Goal: Task Accomplishment & Management: Use online tool/utility

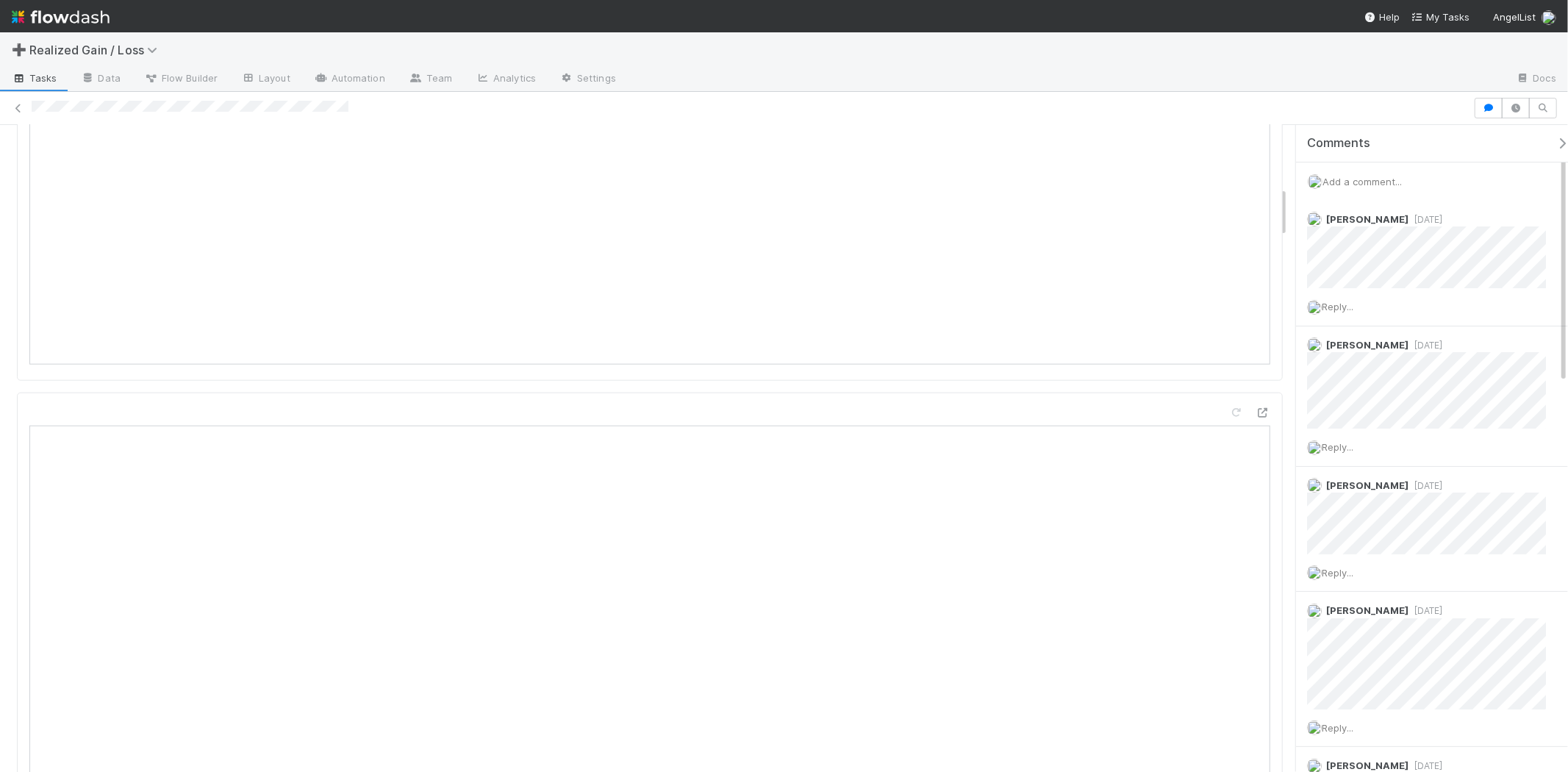
scroll to position [792, 0]
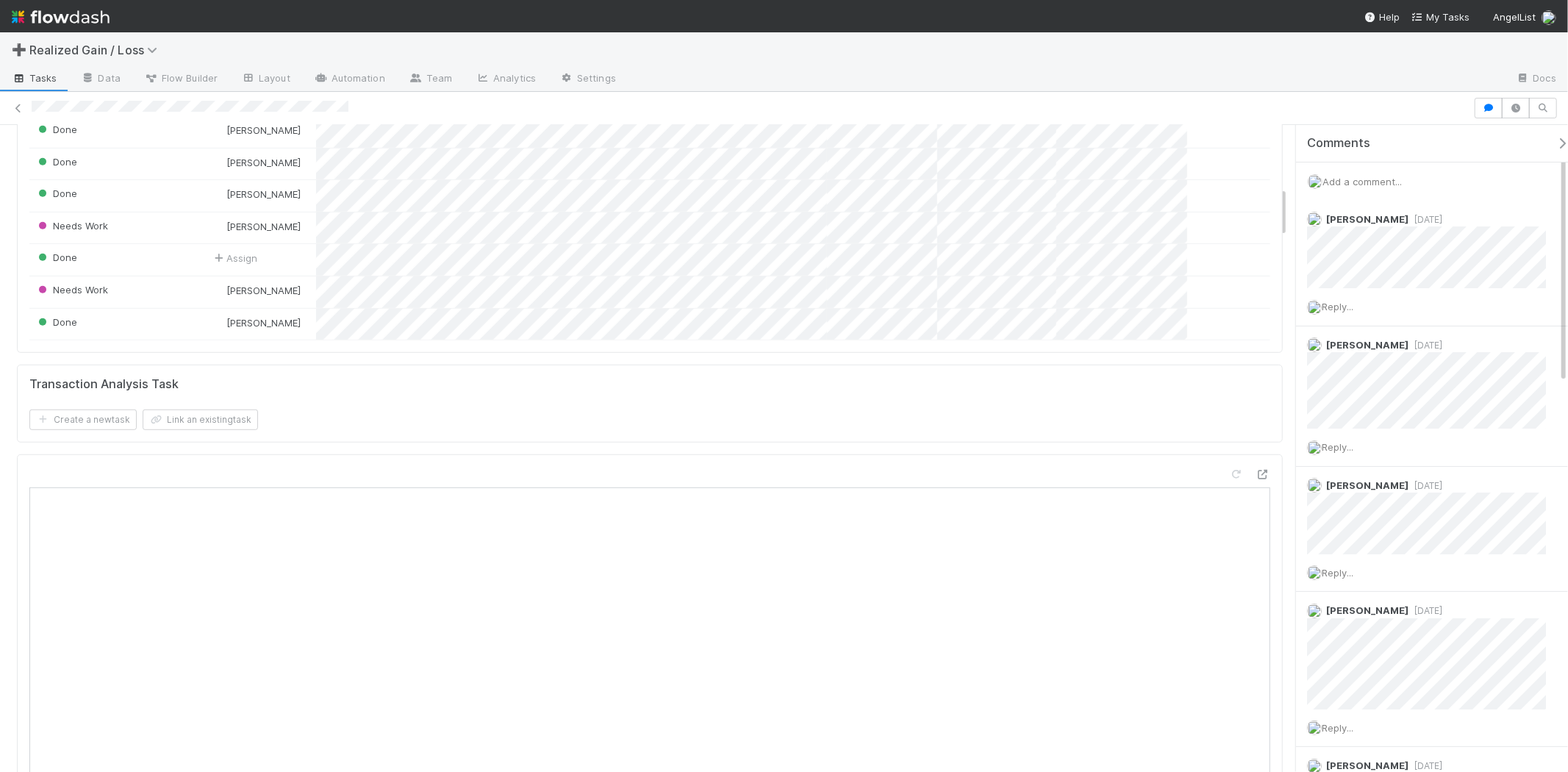
click at [1420, 174] on div "Add a comment..." at bounding box center [1438, 181] width 285 height 39
click at [1402, 179] on span "Add a comment..." at bounding box center [1362, 181] width 80 height 11
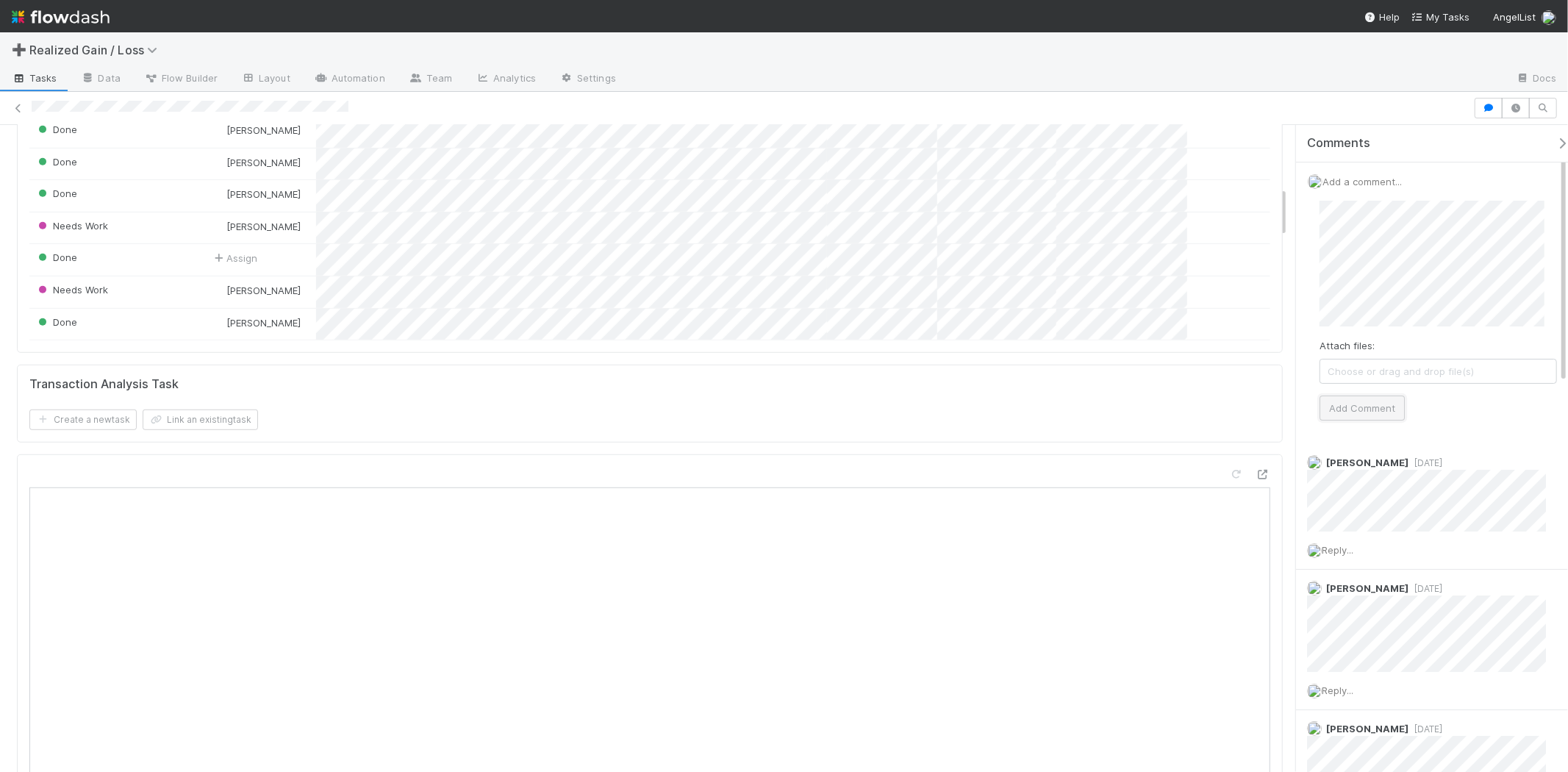
click at [1372, 413] on button "Add Comment" at bounding box center [1362, 408] width 85 height 25
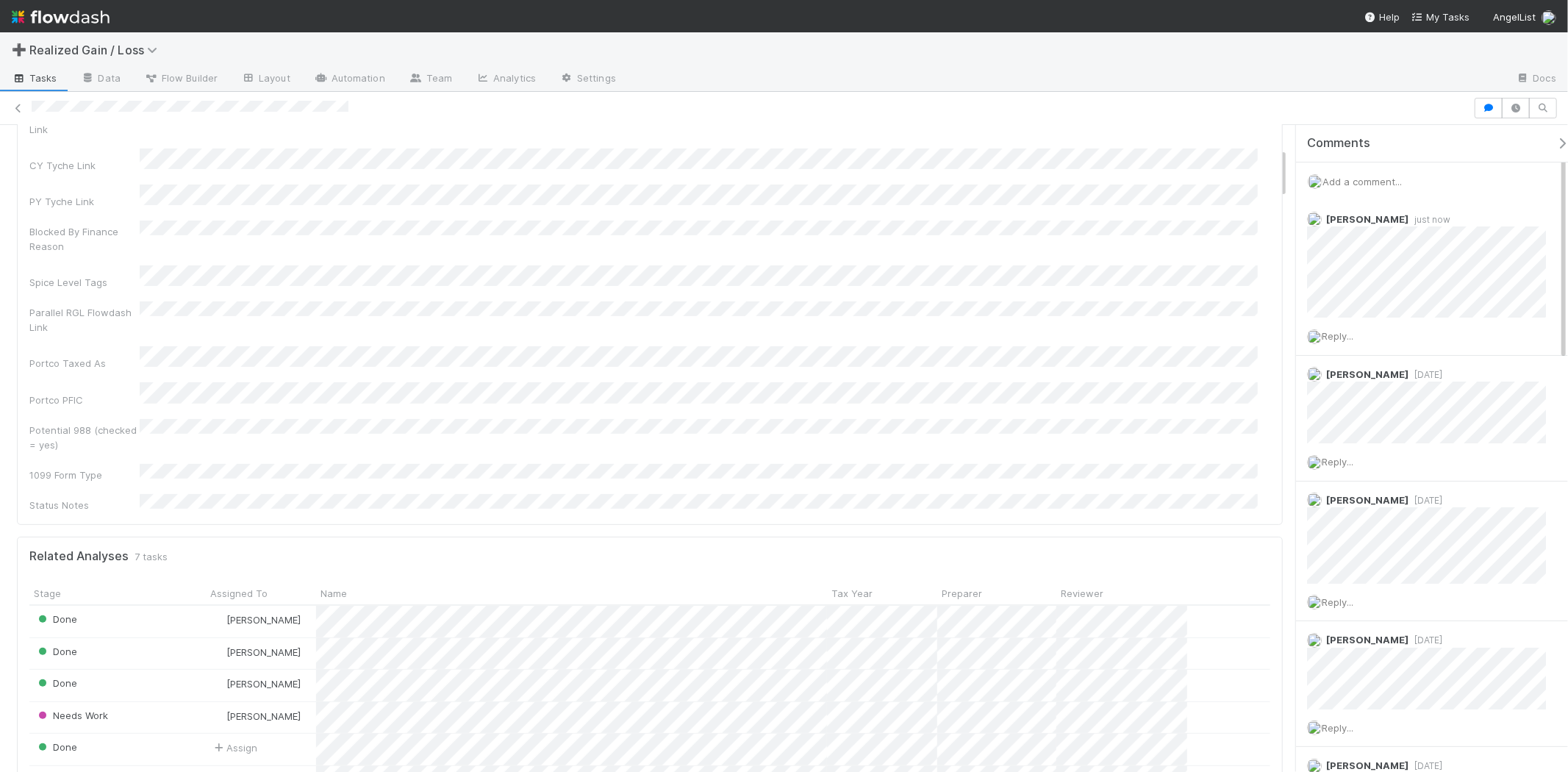
scroll to position [0, 0]
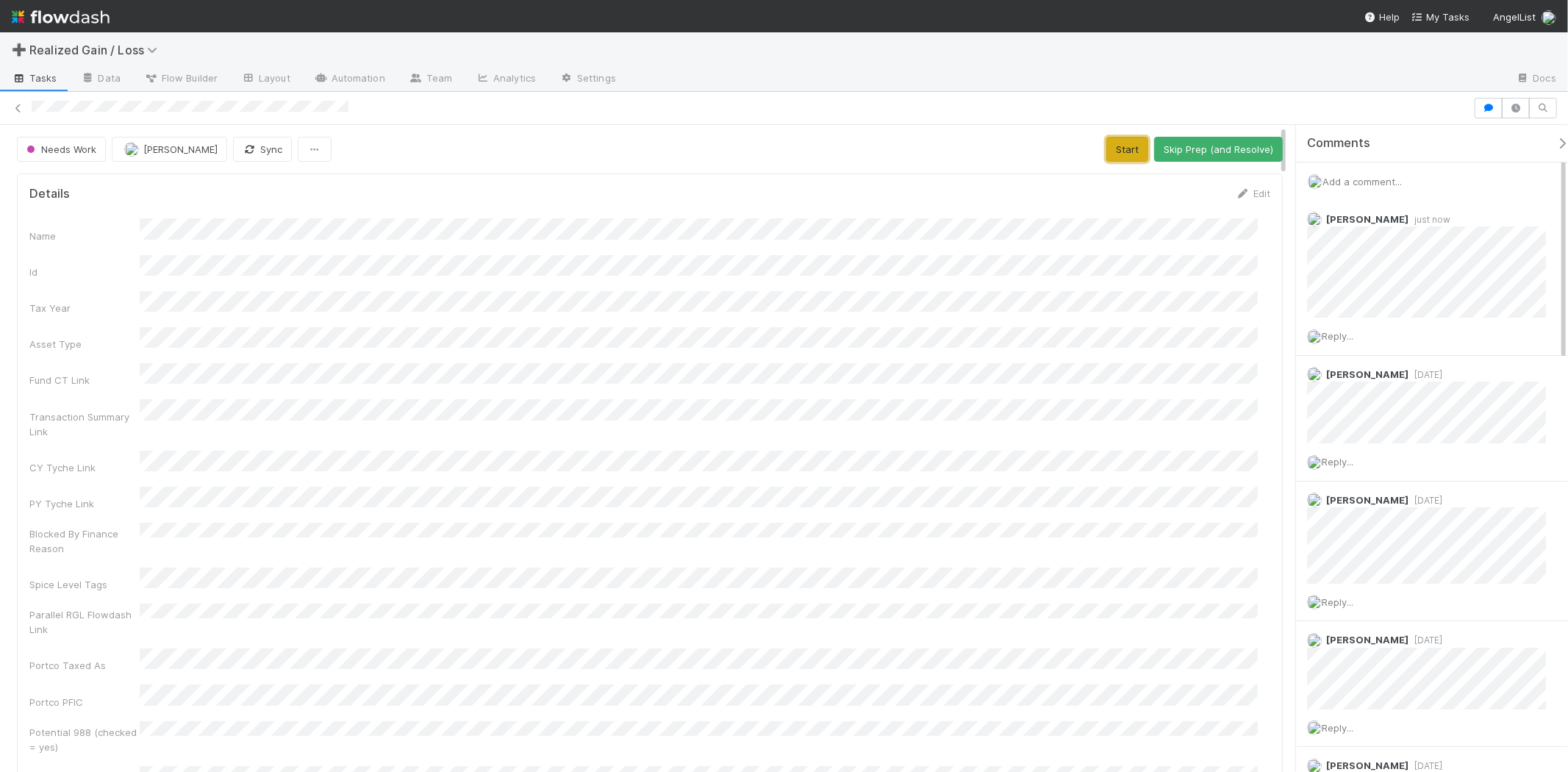
click at [1113, 148] on button "Start" at bounding box center [1127, 149] width 42 height 25
click at [1195, 158] on button "Request Review (and Resolve)" at bounding box center [1204, 149] width 159 height 25
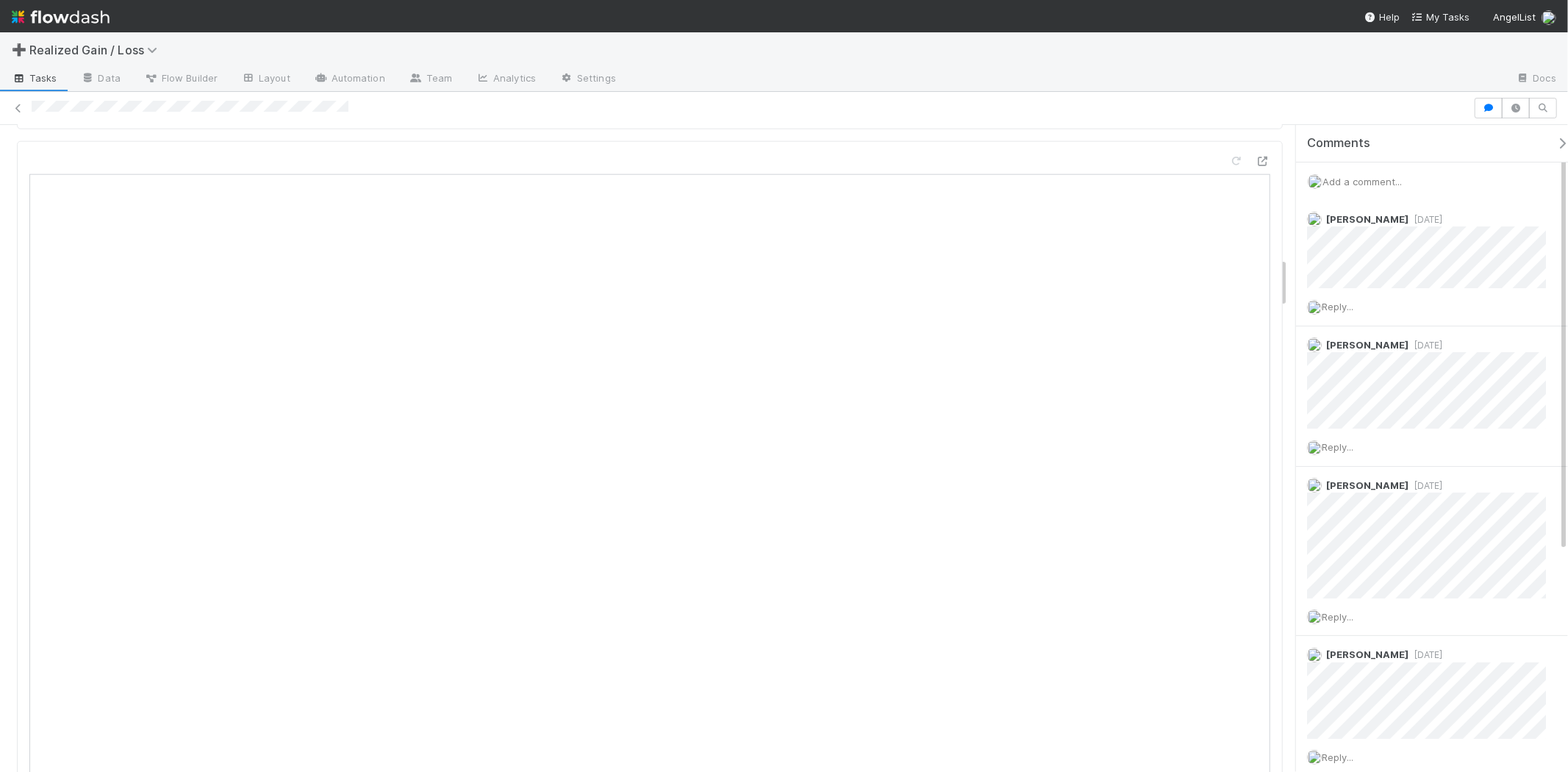
scroll to position [1715, 0]
click at [1362, 185] on span "Add a comment..." at bounding box center [1362, 181] width 80 height 11
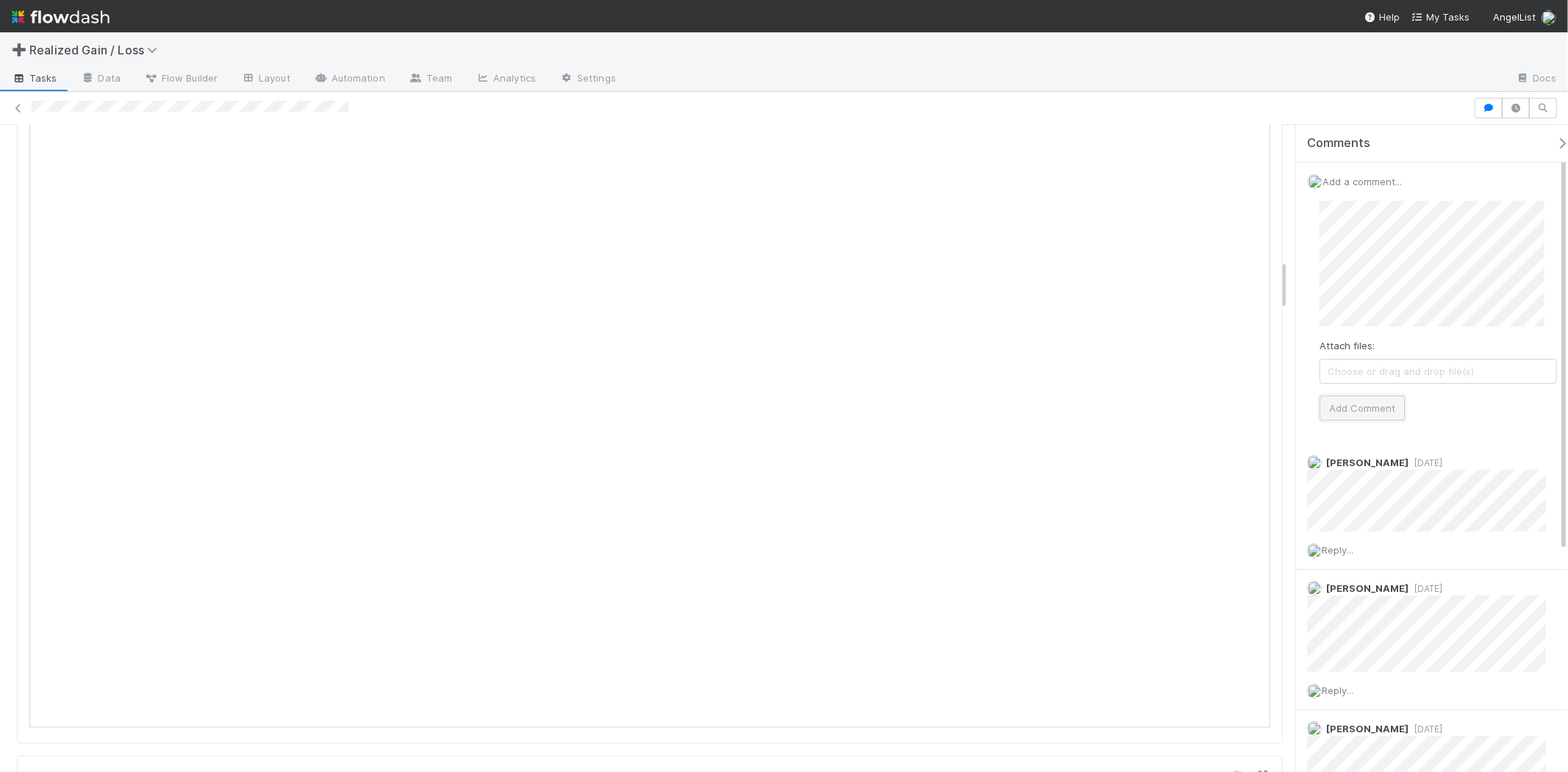
click at [1369, 398] on button "Add Comment" at bounding box center [1362, 408] width 85 height 25
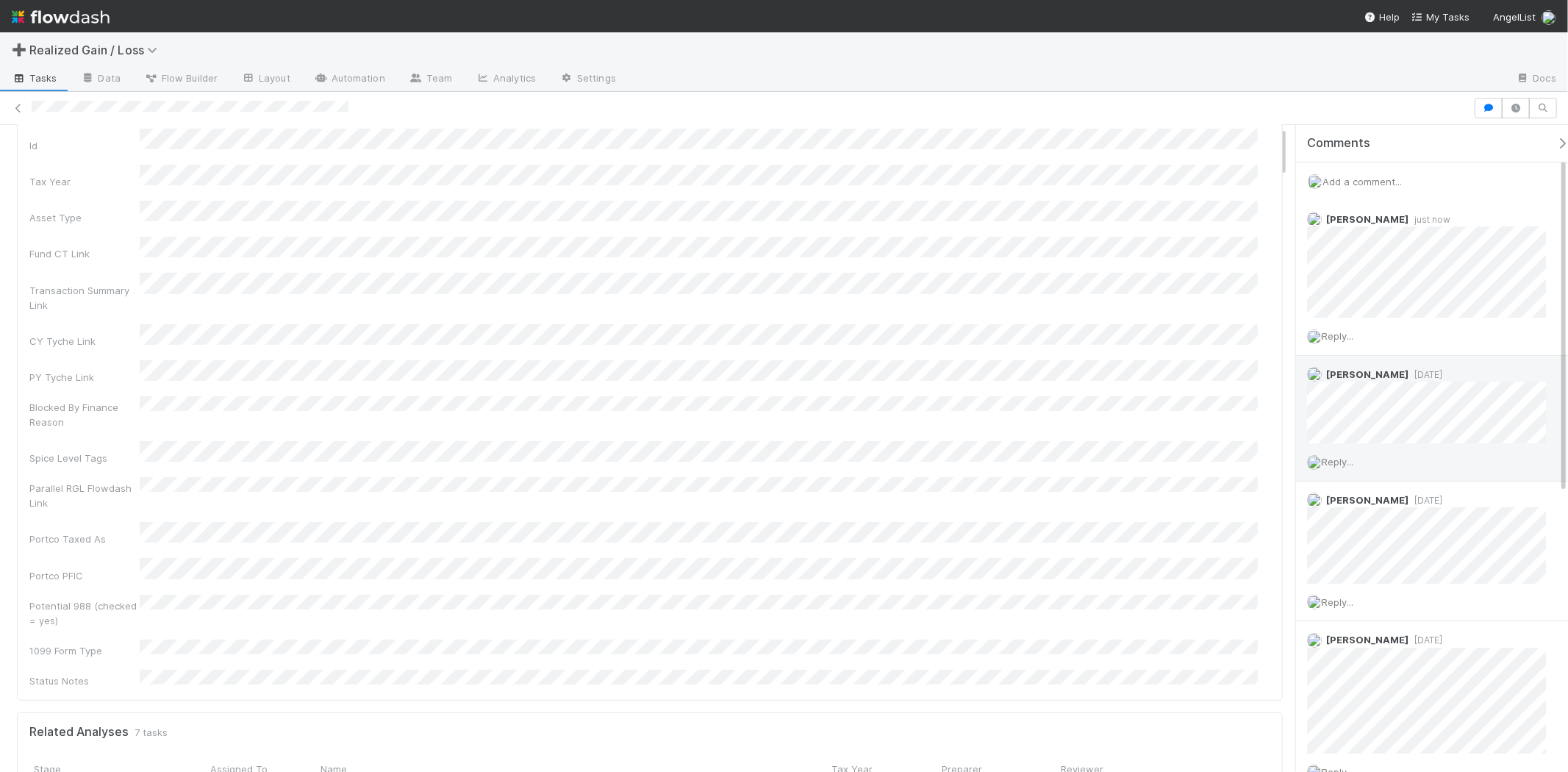
scroll to position [0, 0]
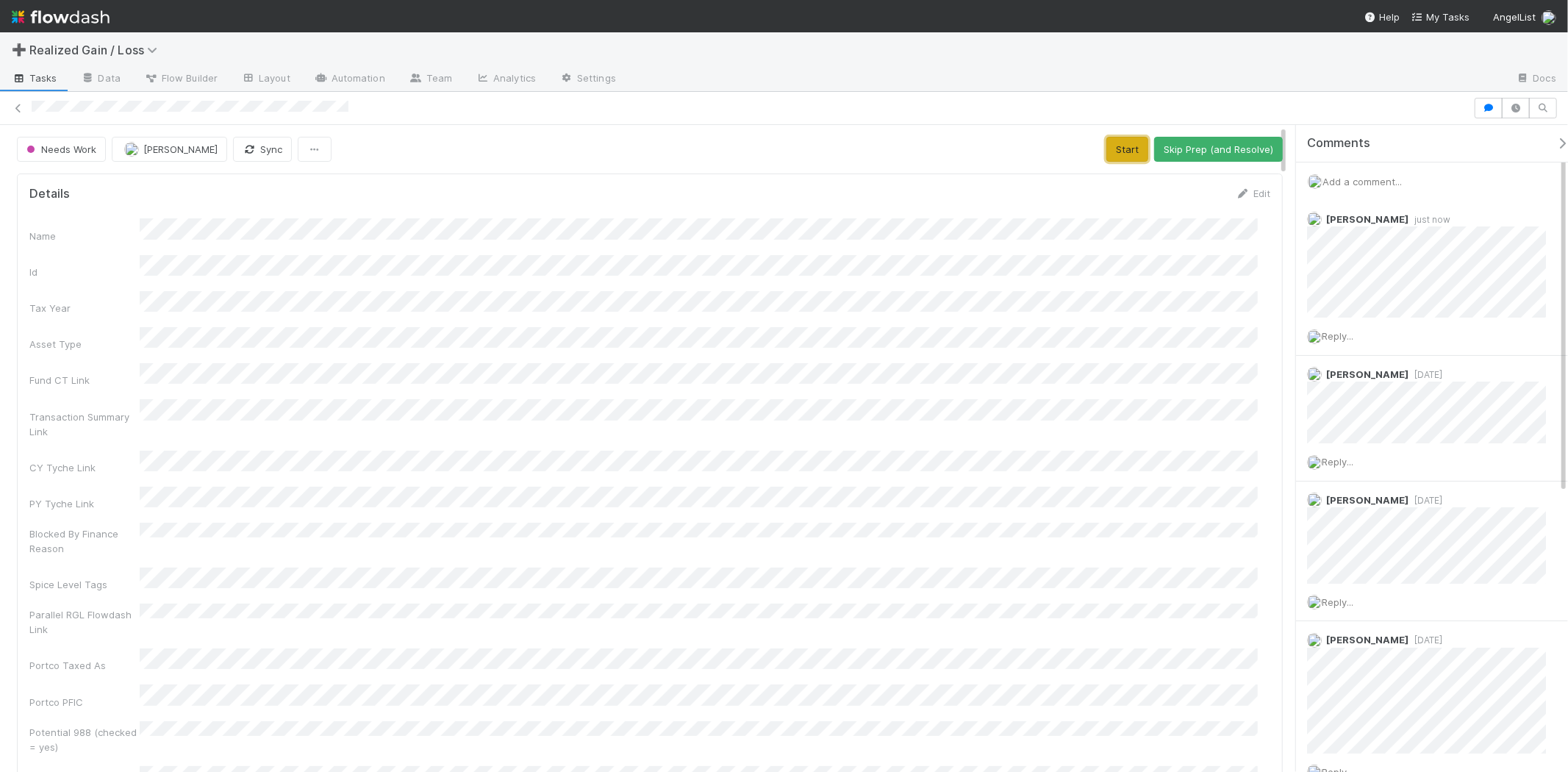
click at [1127, 151] on button "Start" at bounding box center [1127, 149] width 42 height 25
click at [1191, 156] on button "Request Review (and Resolve)" at bounding box center [1204, 149] width 159 height 25
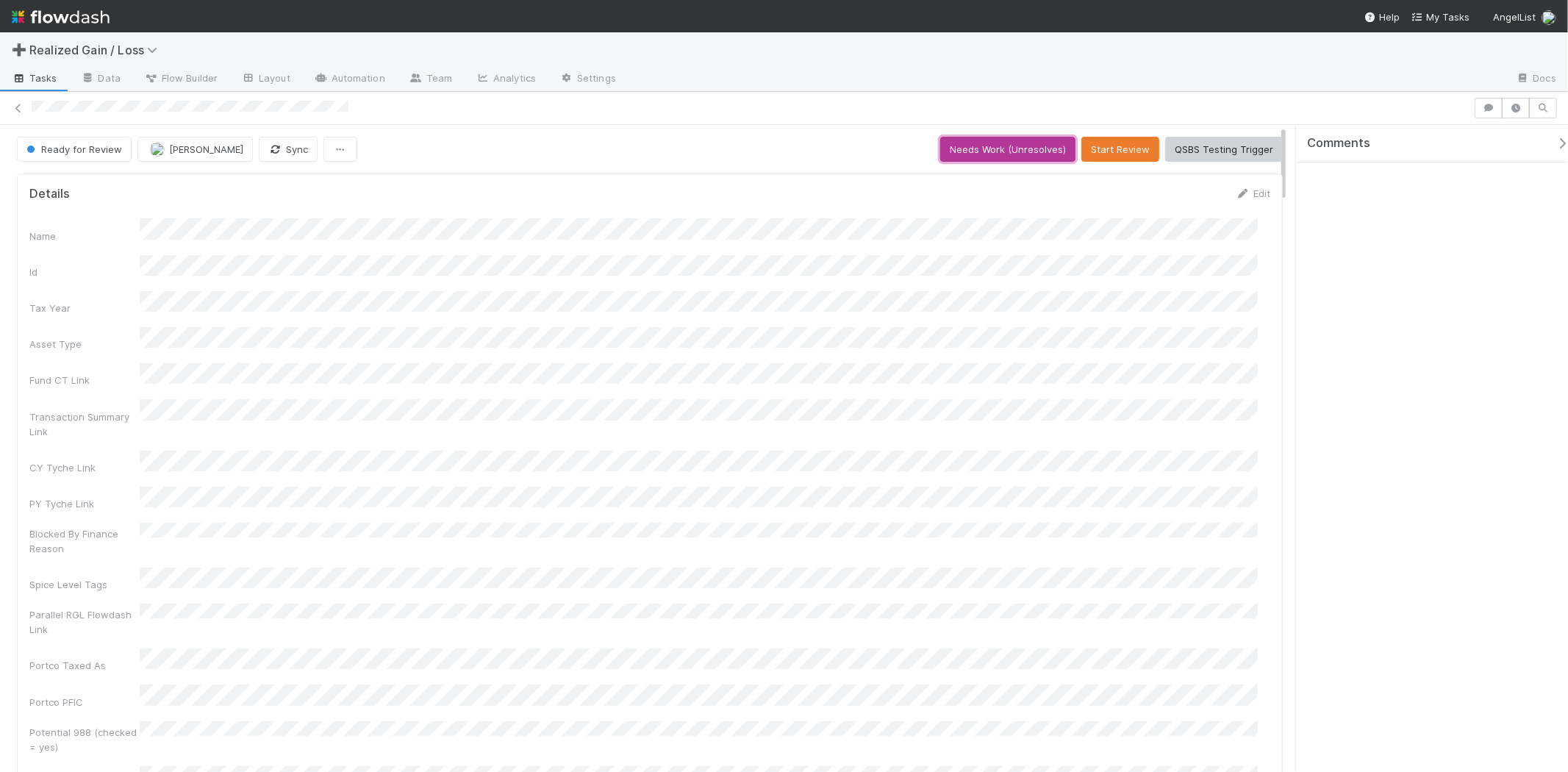
click at [999, 150] on button "Needs Work (Unresolves)" at bounding box center [1008, 149] width 135 height 25
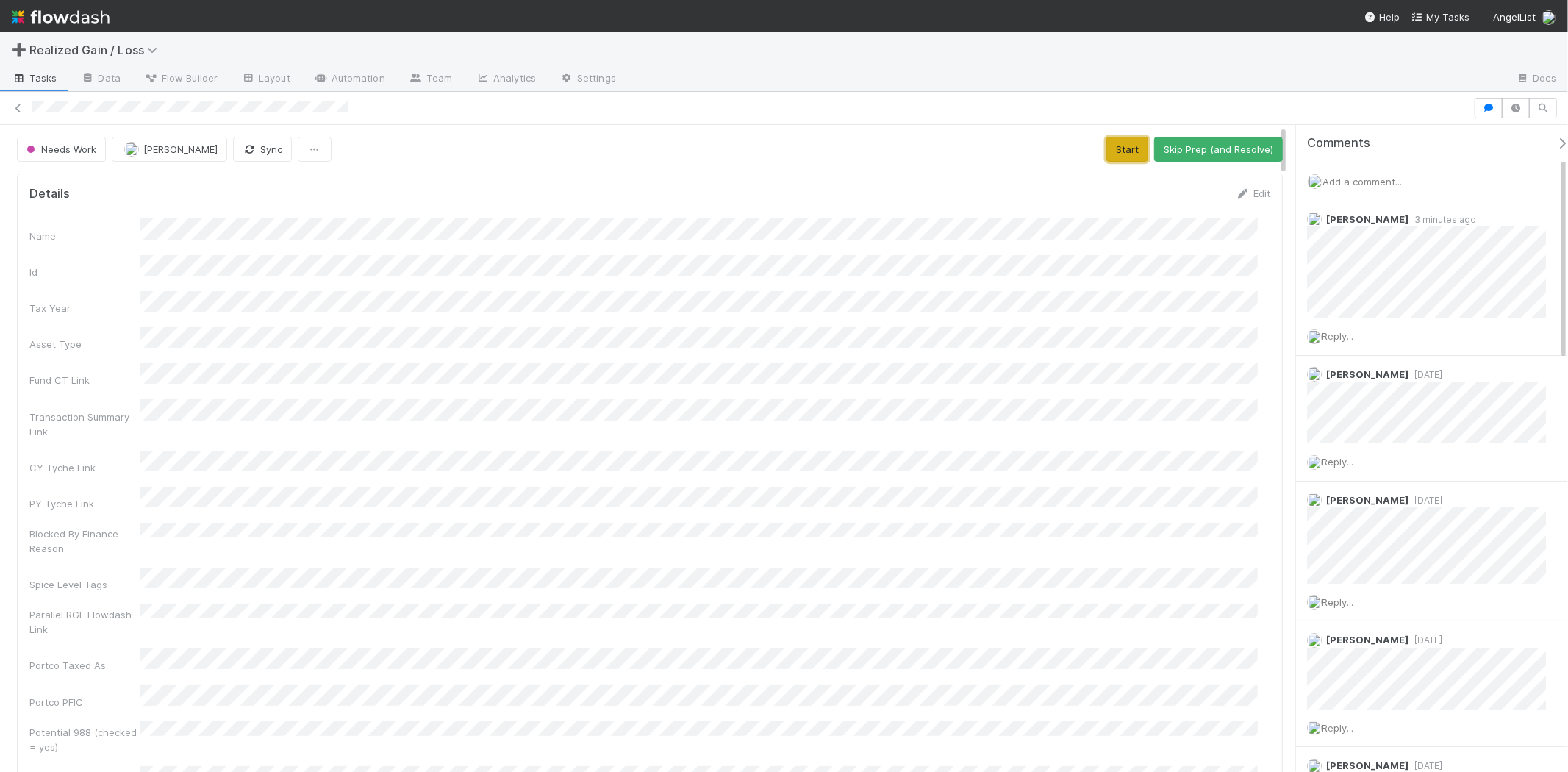
click at [1107, 152] on button "Start" at bounding box center [1127, 149] width 42 height 25
click at [1192, 160] on button "Request Review (and Resolve)" at bounding box center [1204, 149] width 159 height 25
